Goal: Find specific page/section: Find specific page/section

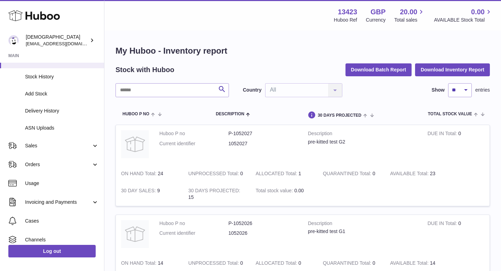
scroll to position [94, 0]
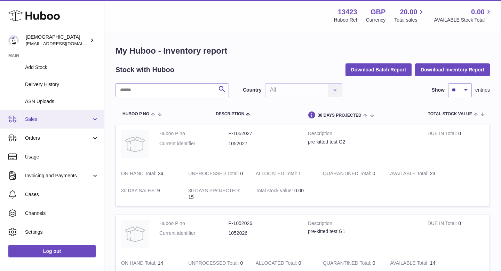
click at [38, 122] on span "Sales" at bounding box center [58, 119] width 66 height 7
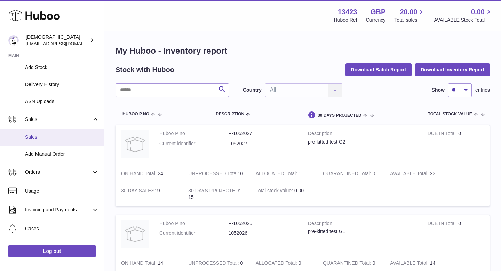
click at [39, 135] on span "Sales" at bounding box center [62, 137] width 74 height 7
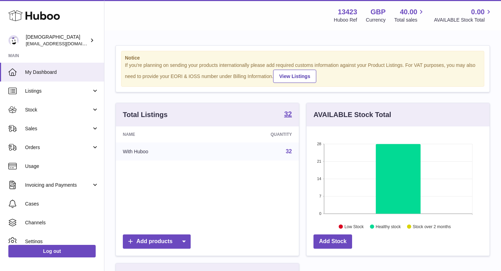
scroll to position [109, 183]
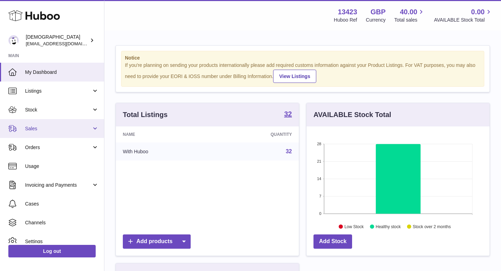
click at [38, 132] on link "Sales" at bounding box center [52, 128] width 104 height 19
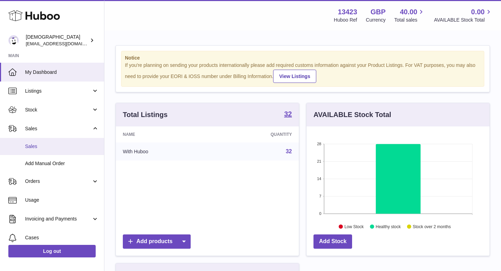
click at [38, 147] on span "Sales" at bounding box center [62, 146] width 74 height 7
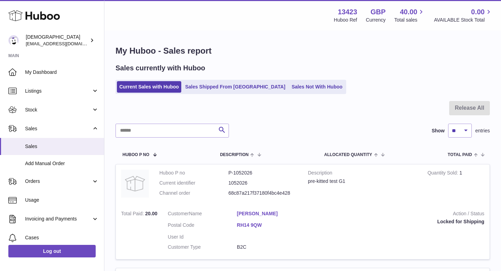
click at [258, 214] on link "Robert Poru" at bounding box center [271, 213] width 69 height 7
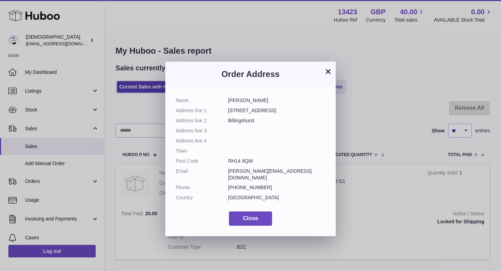
click at [327, 73] on button "×" at bounding box center [328, 71] width 8 height 8
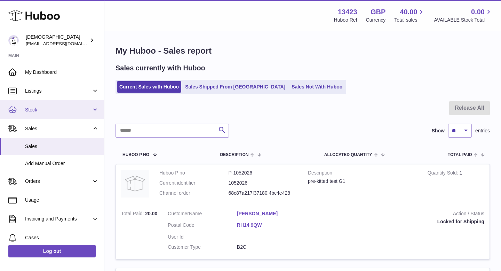
click at [39, 116] on link "Stock" at bounding box center [52, 109] width 104 height 19
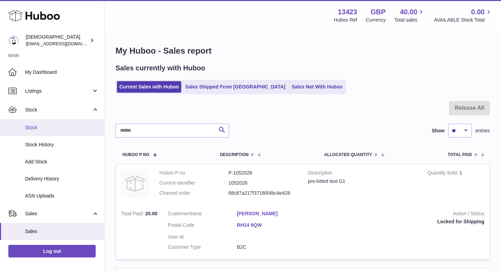
click at [43, 130] on span "Stock" at bounding box center [62, 127] width 74 height 7
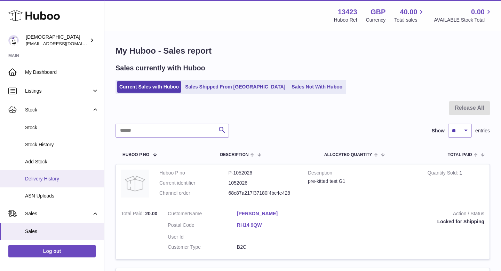
click at [57, 175] on span "Delivery History" at bounding box center [62, 178] width 74 height 7
